Goal: Information Seeking & Learning: Learn about a topic

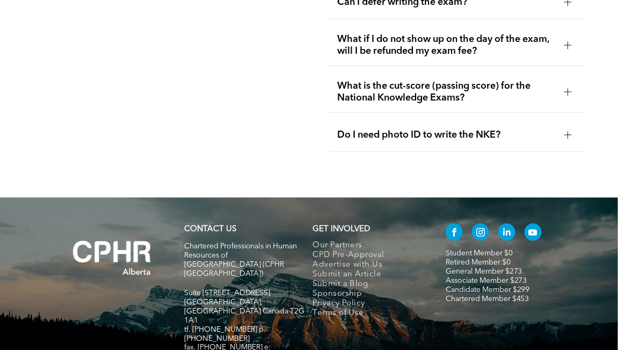
scroll to position [1653, 0]
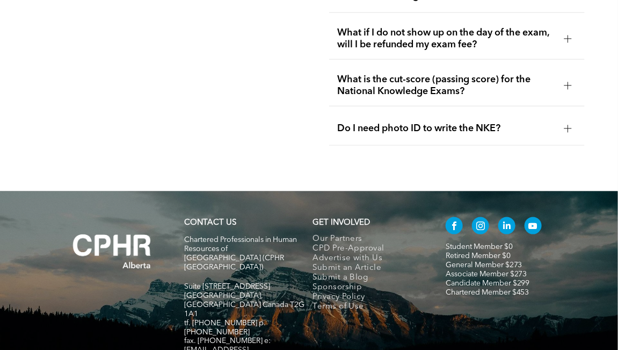
click at [488, 270] on link "Associate Member $273" at bounding box center [487, 274] width 82 height 8
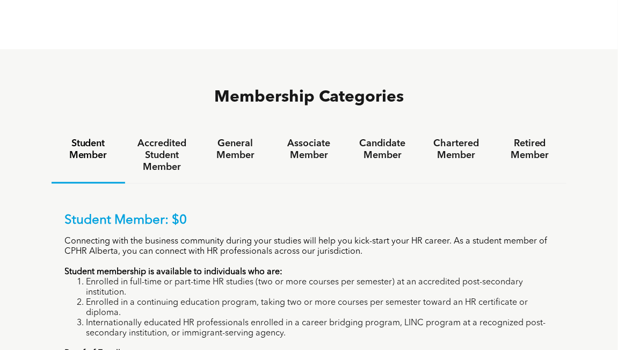
scroll to position [636, 0]
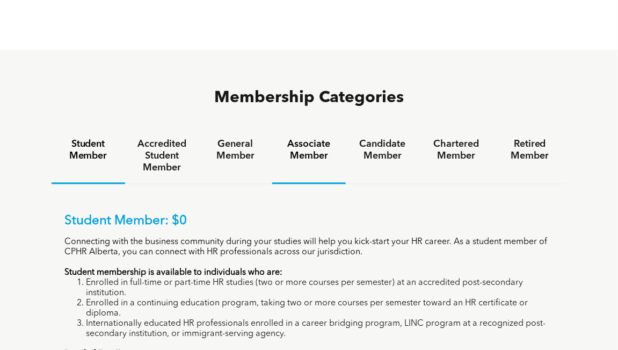
click at [309, 138] on h4 "Associate Member" at bounding box center [309, 150] width 54 height 24
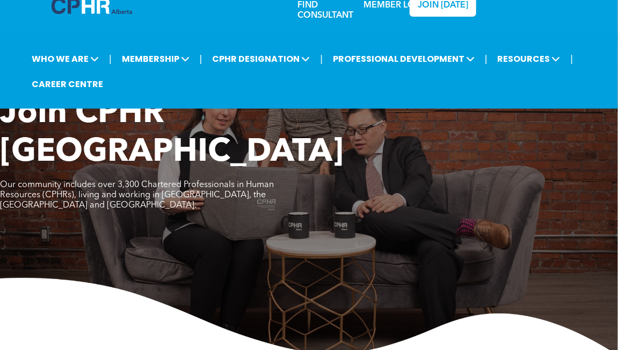
scroll to position [0, 0]
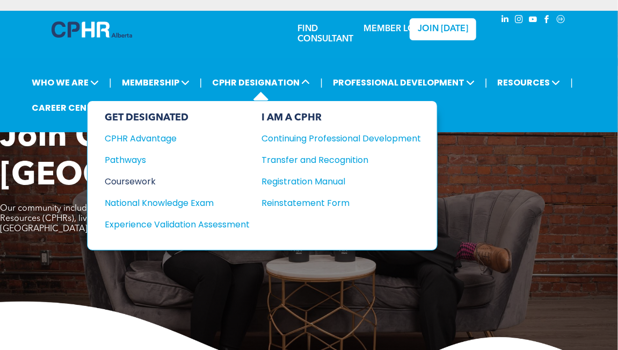
click at [144, 176] on div "Coursework" at bounding box center [170, 181] width 131 height 13
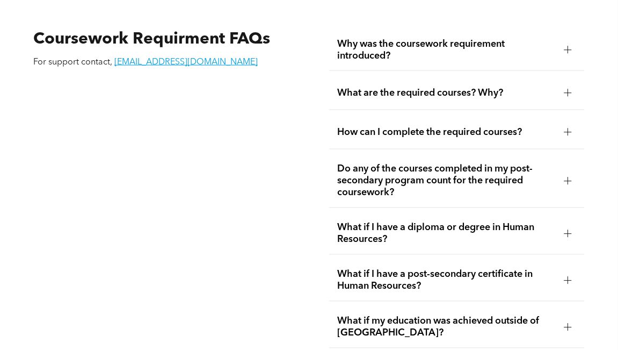
scroll to position [1824, 0]
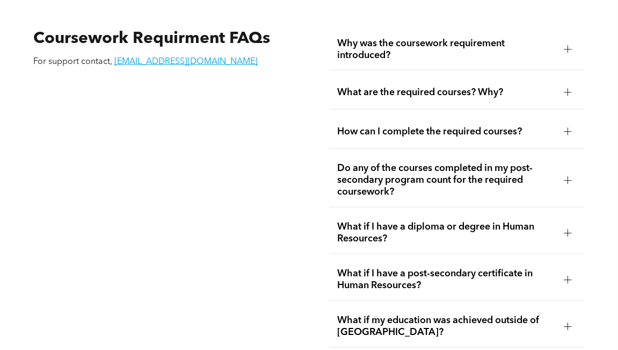
click at [569, 177] on div at bounding box center [569, 181] width 8 height 8
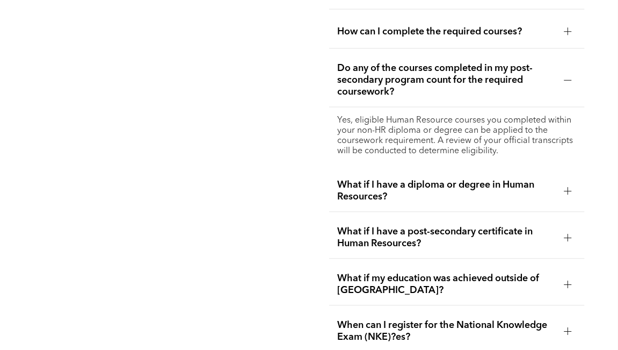
scroll to position [1924, 0]
click at [569, 187] on div at bounding box center [569, 191] width 8 height 8
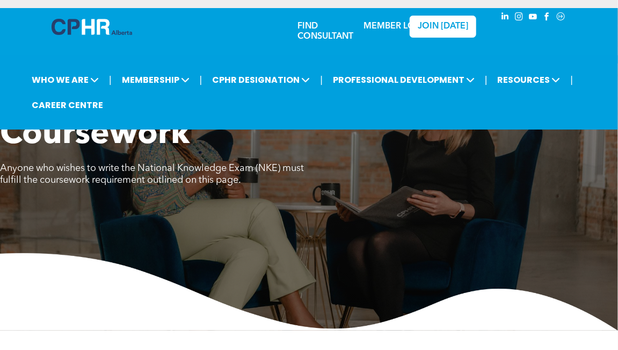
scroll to position [0, 0]
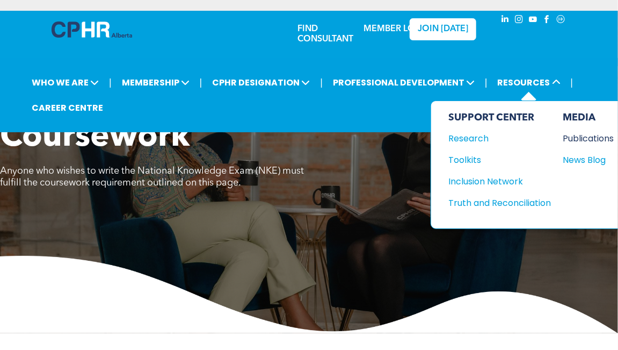
click at [570, 134] on div "Publications" at bounding box center [586, 138] width 46 height 13
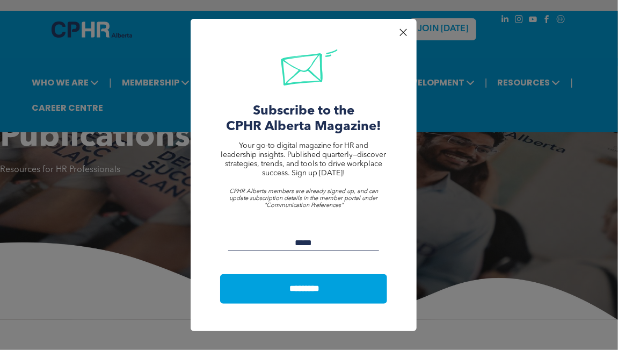
click at [405, 28] on div at bounding box center [403, 32] width 15 height 15
